Goal: Task Accomplishment & Management: Manage account settings

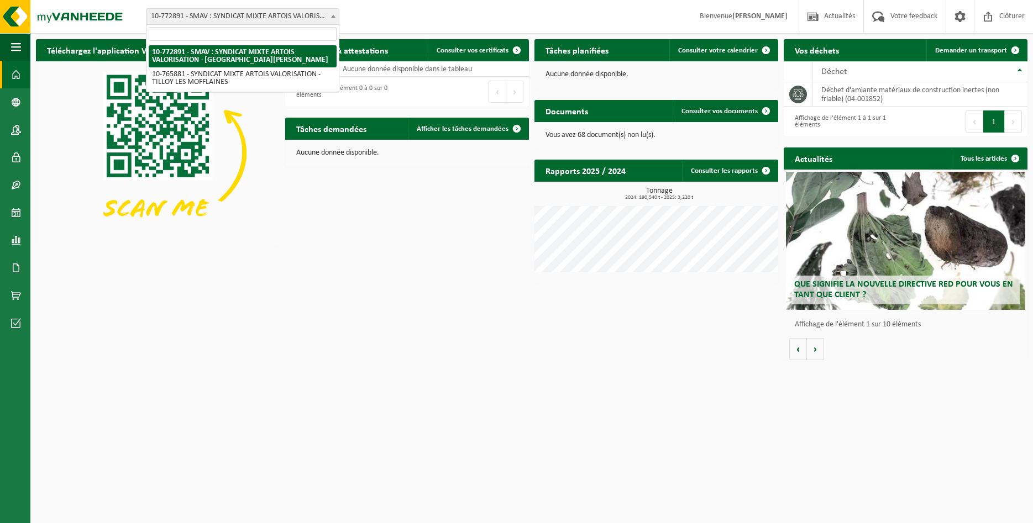
click at [187, 21] on span "10-772891 - SMAV : SYNDICAT MIXTE ARTOIS VALORISATION - [GEOGRAPHIC_DATA][PERSO…" at bounding box center [242, 16] width 192 height 15
click at [333, 14] on span at bounding box center [333, 16] width 11 height 14
click at [328, 12] on span at bounding box center [333, 16] width 11 height 14
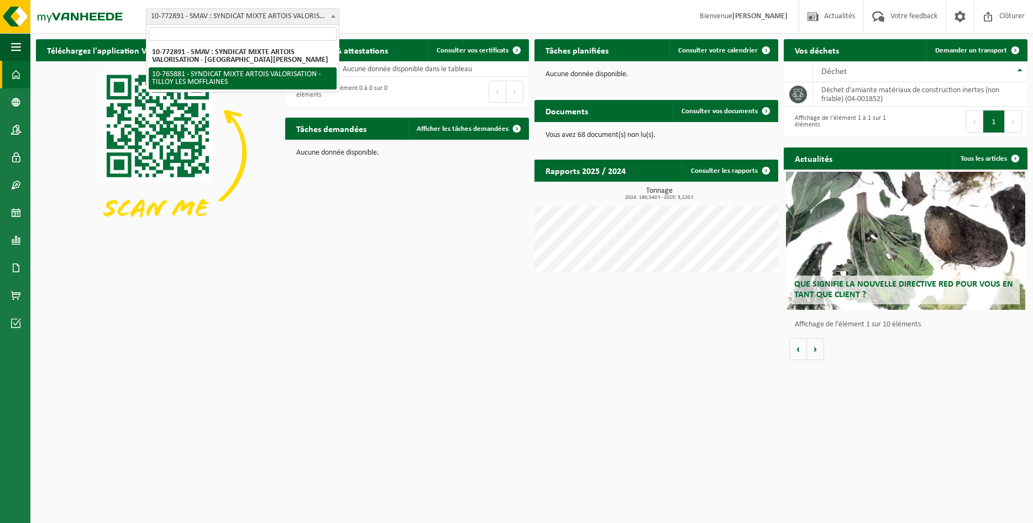
select select "120489"
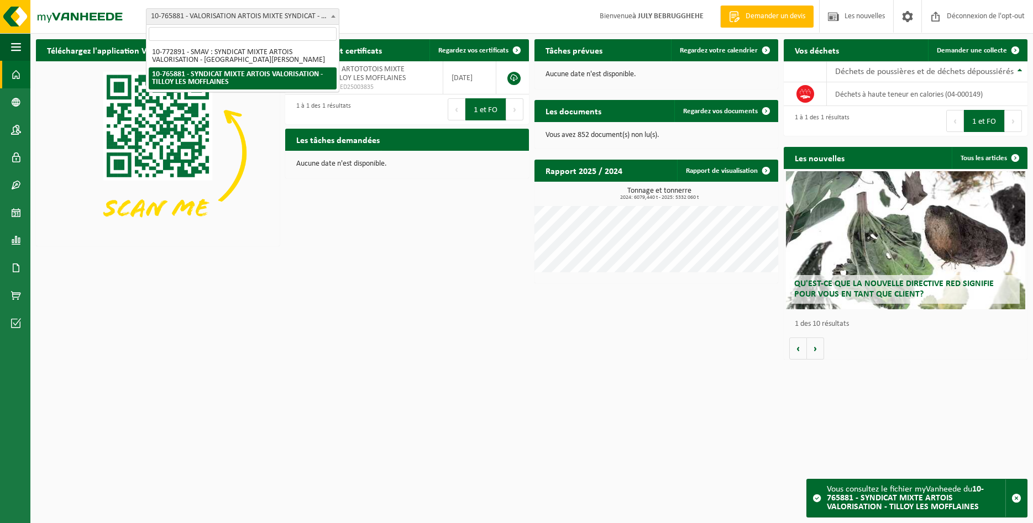
click at [325, 17] on span "10-765881 - VALORISATION ARTOIS MIXTE SYNDICAT - TILLOY LES MOFFLAINES" at bounding box center [242, 16] width 192 height 15
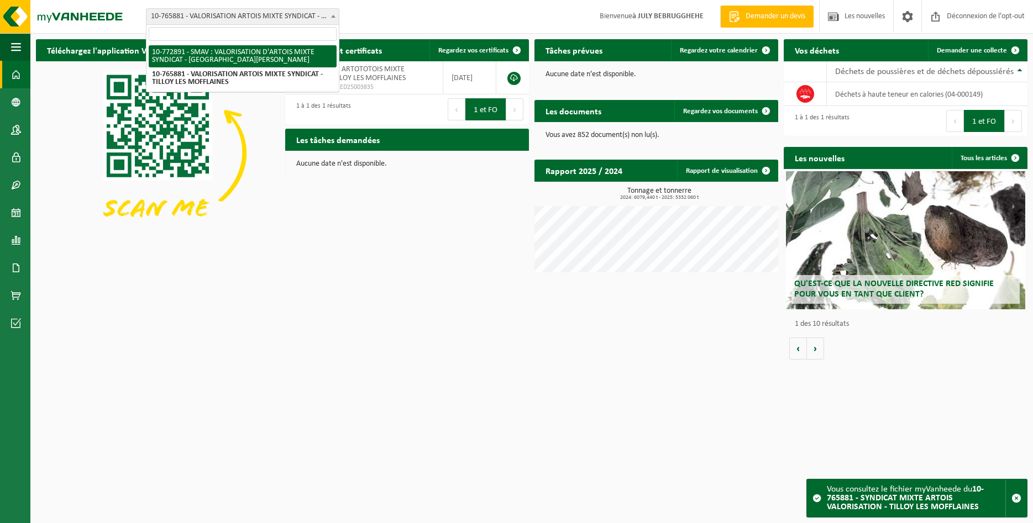
select select "113662"
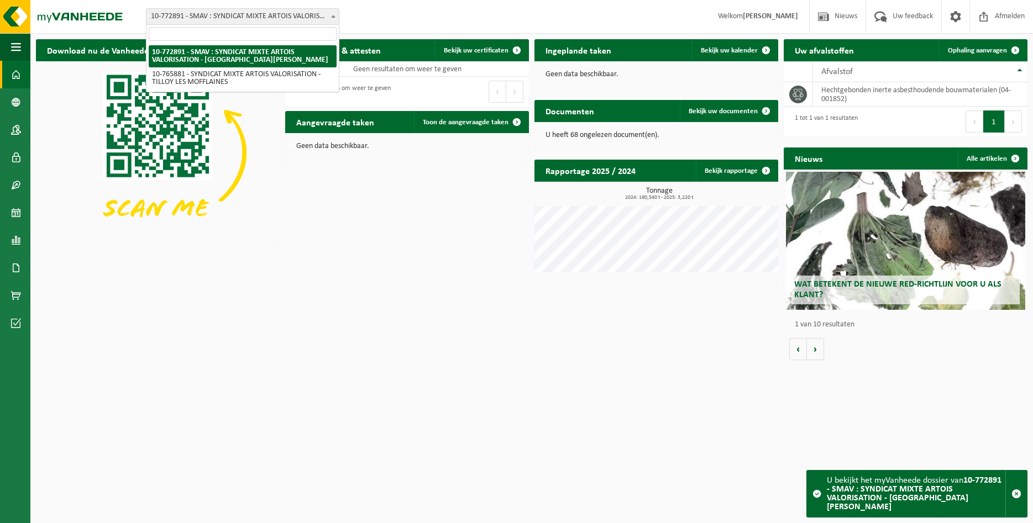
click at [280, 19] on span "10-772891 - SMAV : SYNDICAT MIXTE ARTOIS VALORISATION - [GEOGRAPHIC_DATA][PERSO…" at bounding box center [242, 16] width 192 height 15
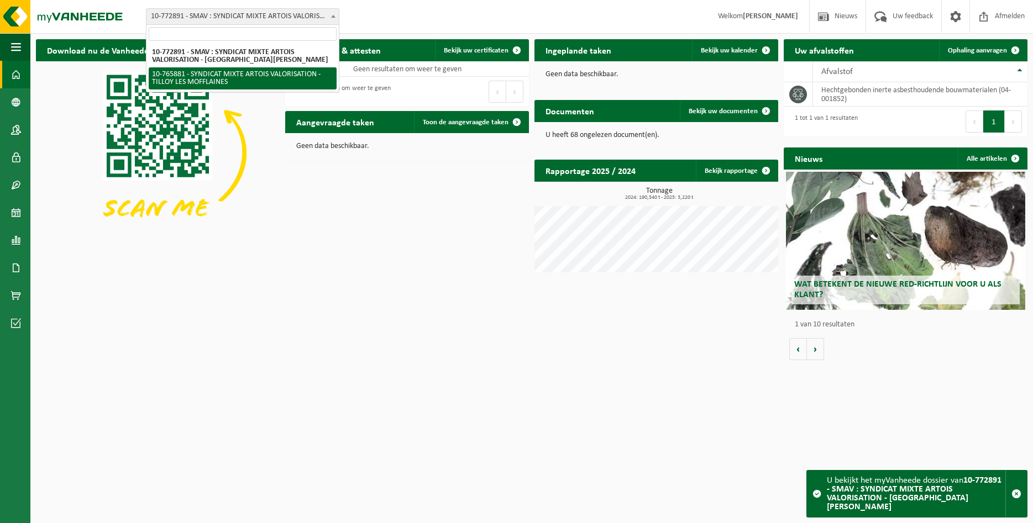
select select "120489"
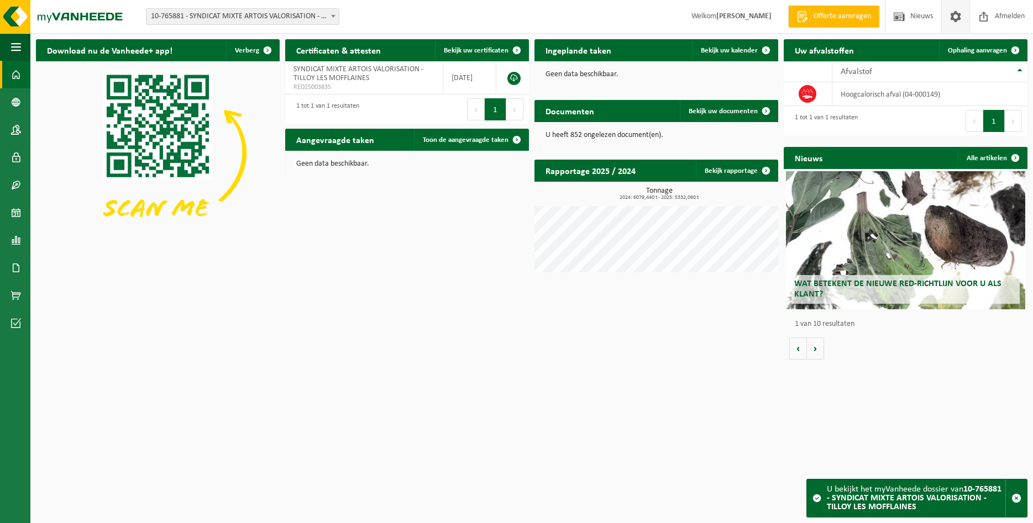
click at [968, 14] on link at bounding box center [955, 16] width 28 height 33
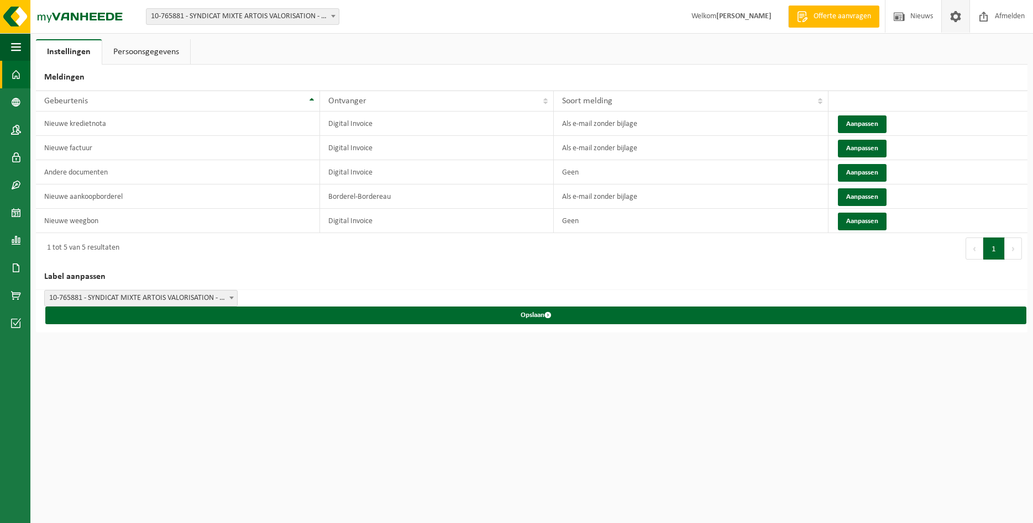
click at [17, 82] on span at bounding box center [16, 75] width 10 height 28
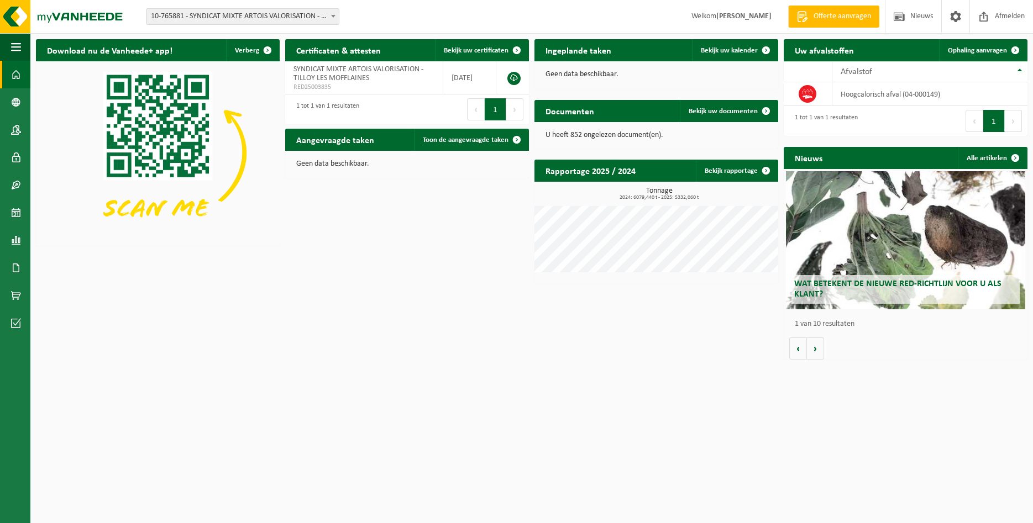
click at [17, 75] on span at bounding box center [16, 75] width 10 height 28
click at [955, 19] on span at bounding box center [955, 16] width 17 height 33
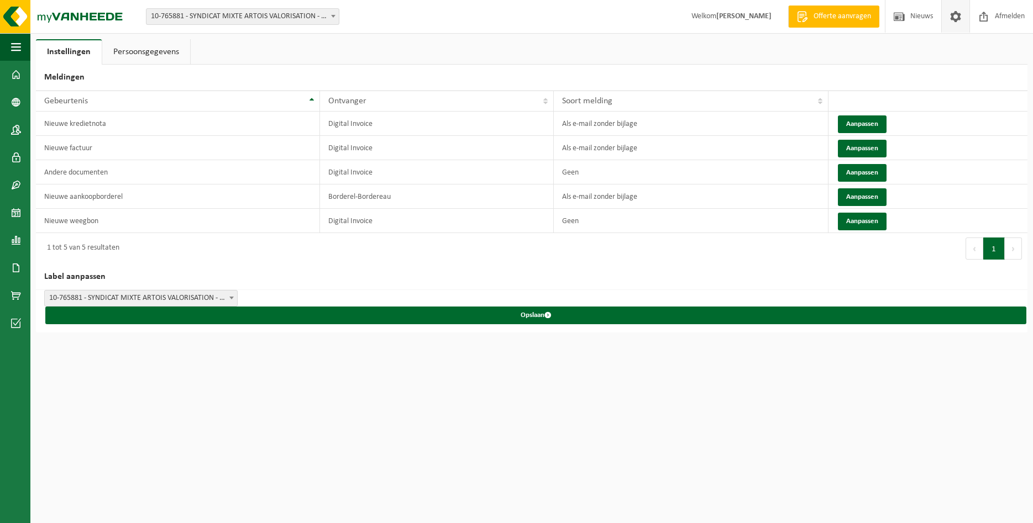
click at [716, 19] on strong "[PERSON_NAME]" at bounding box center [743, 16] width 55 height 8
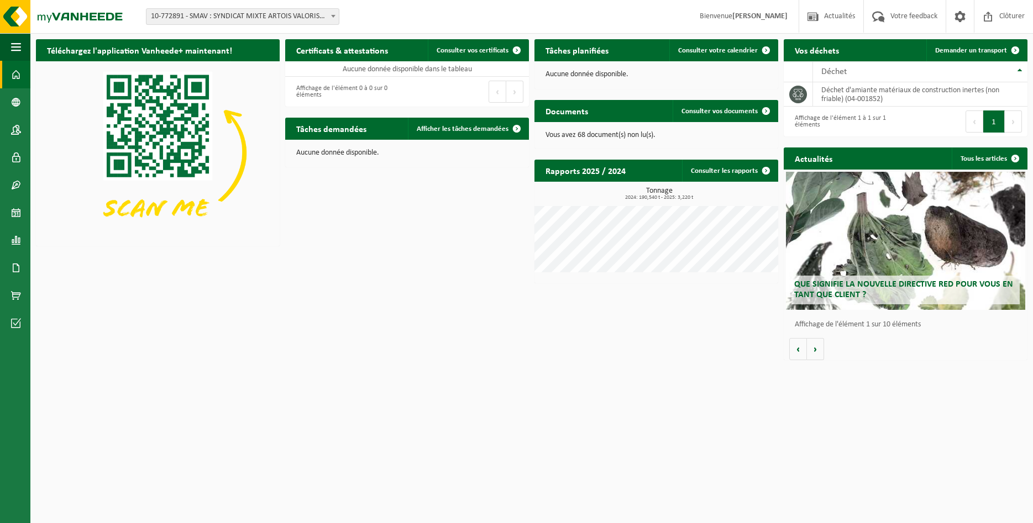
click at [333, 13] on span at bounding box center [333, 16] width 11 height 14
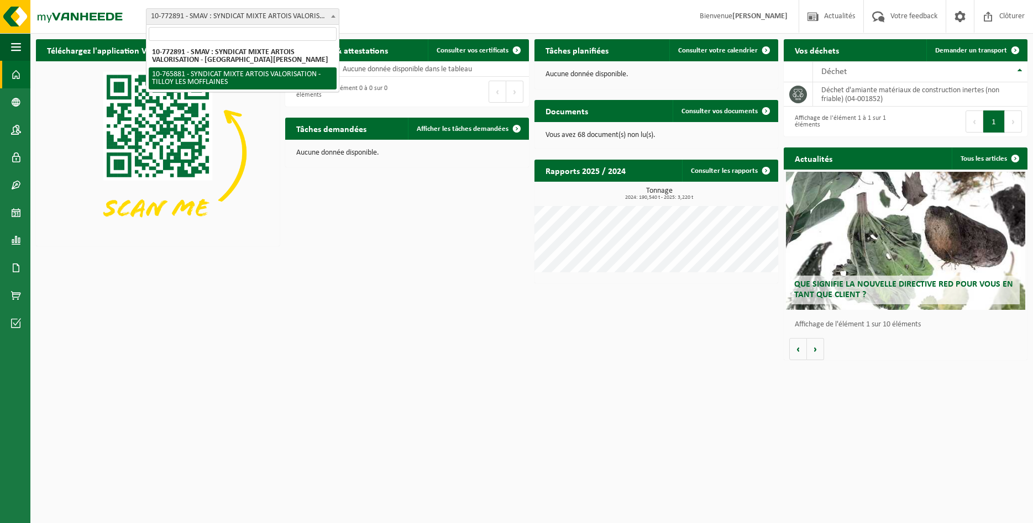
select select "120489"
